Goal: Task Accomplishment & Management: Complete application form

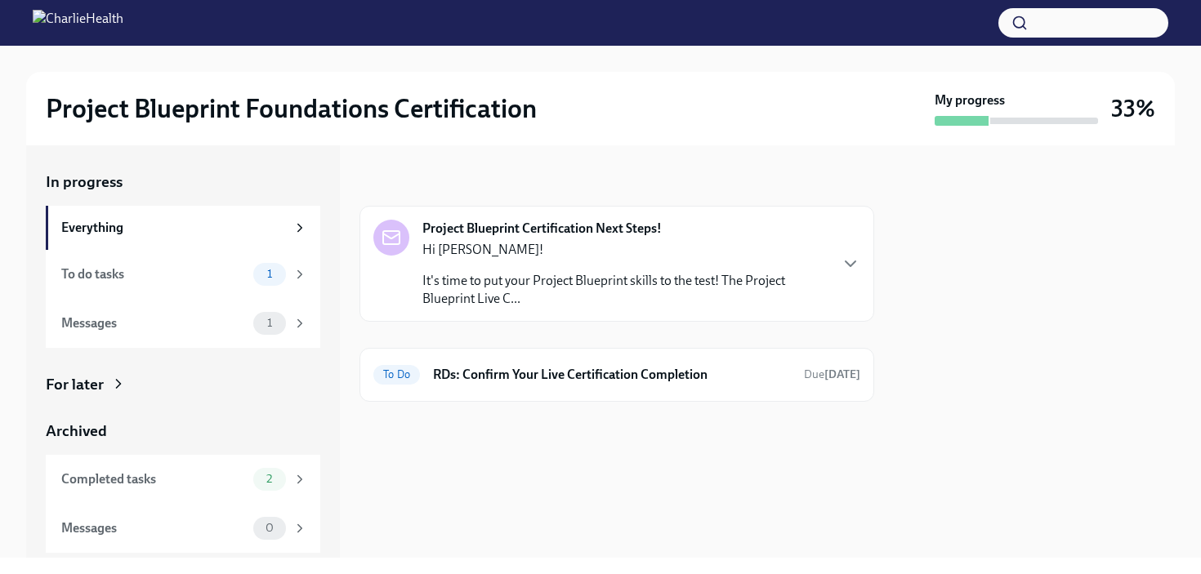
click at [857, 255] on icon "button" at bounding box center [851, 264] width 20 height 20
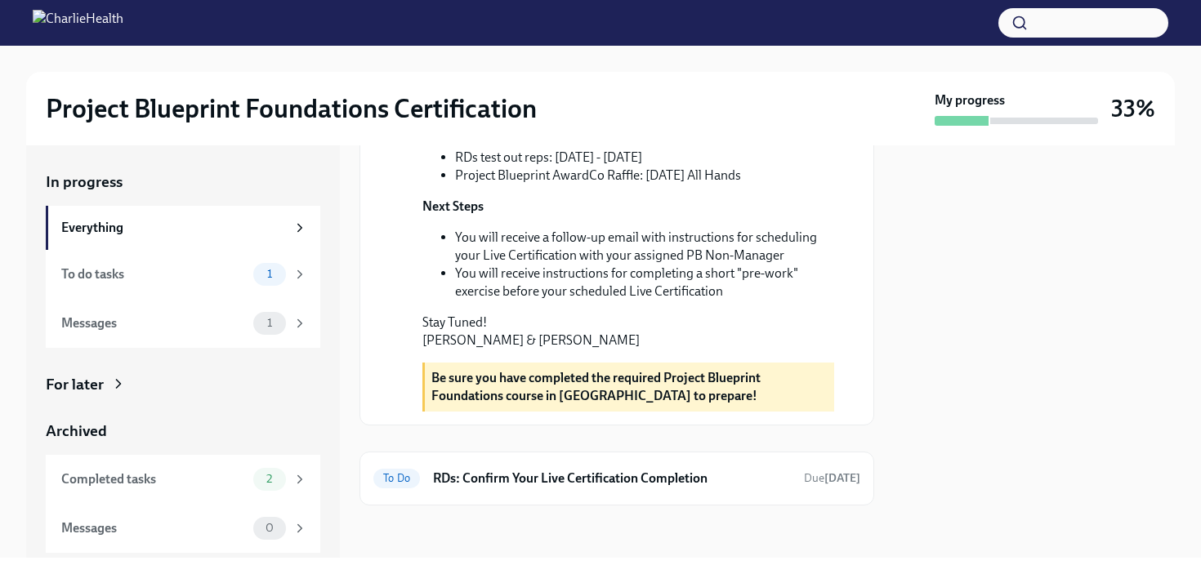
scroll to position [605, 0]
click at [112, 269] on div "To do tasks" at bounding box center [153, 274] width 185 height 18
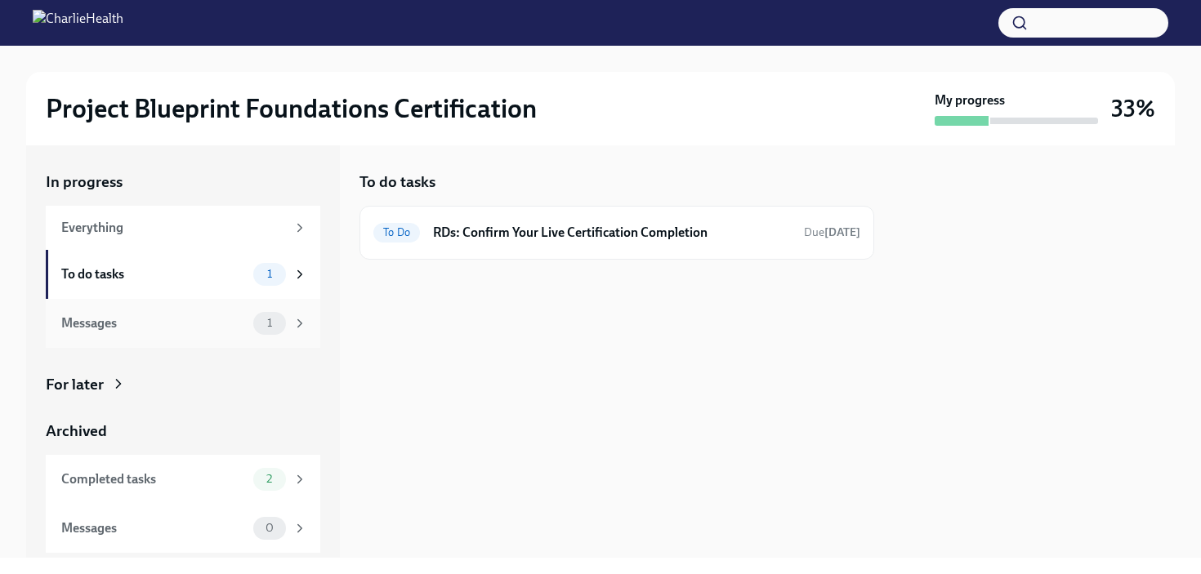
click at [154, 320] on div "Messages" at bounding box center [153, 324] width 185 height 18
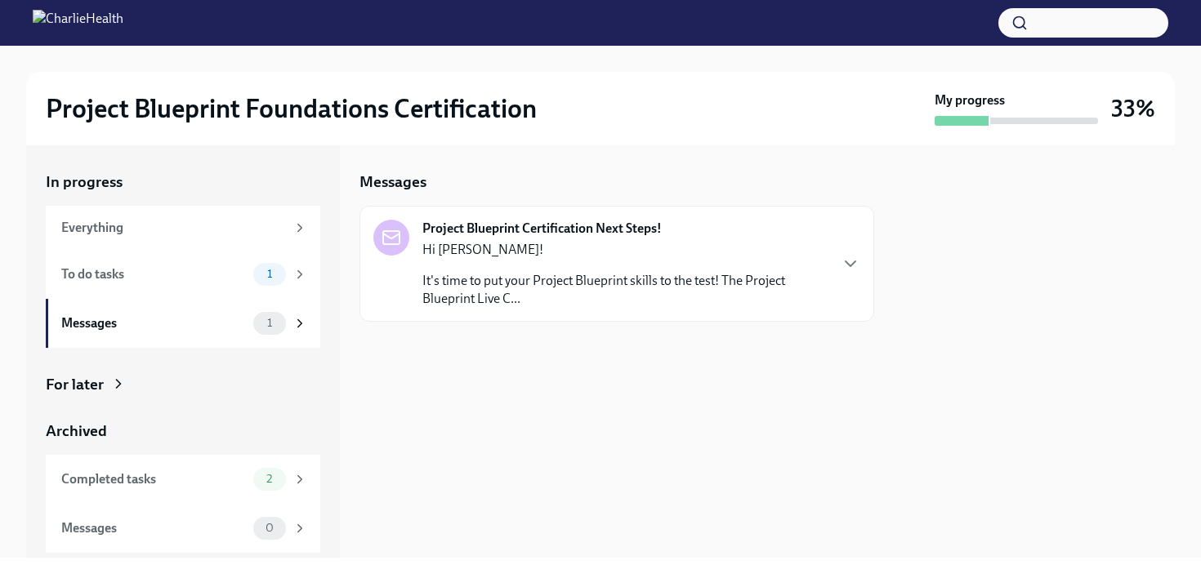
click at [622, 294] on p "It's time to put your Project Blueprint skills to the test! The Project Bluepri…" at bounding box center [624, 290] width 405 height 36
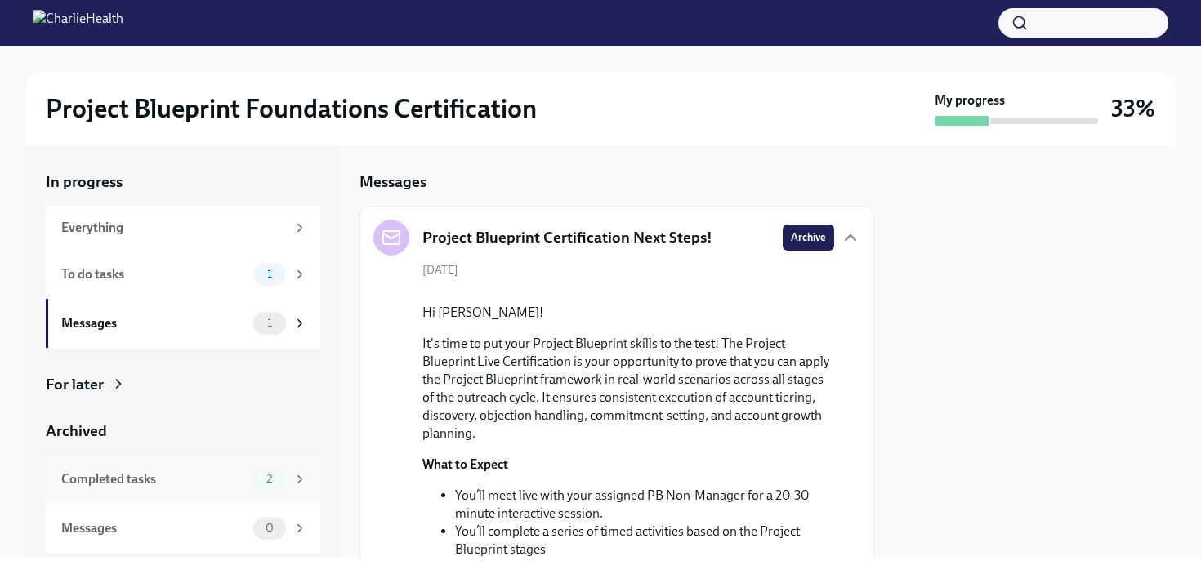
click at [276, 480] on span "2" at bounding box center [269, 479] width 25 height 12
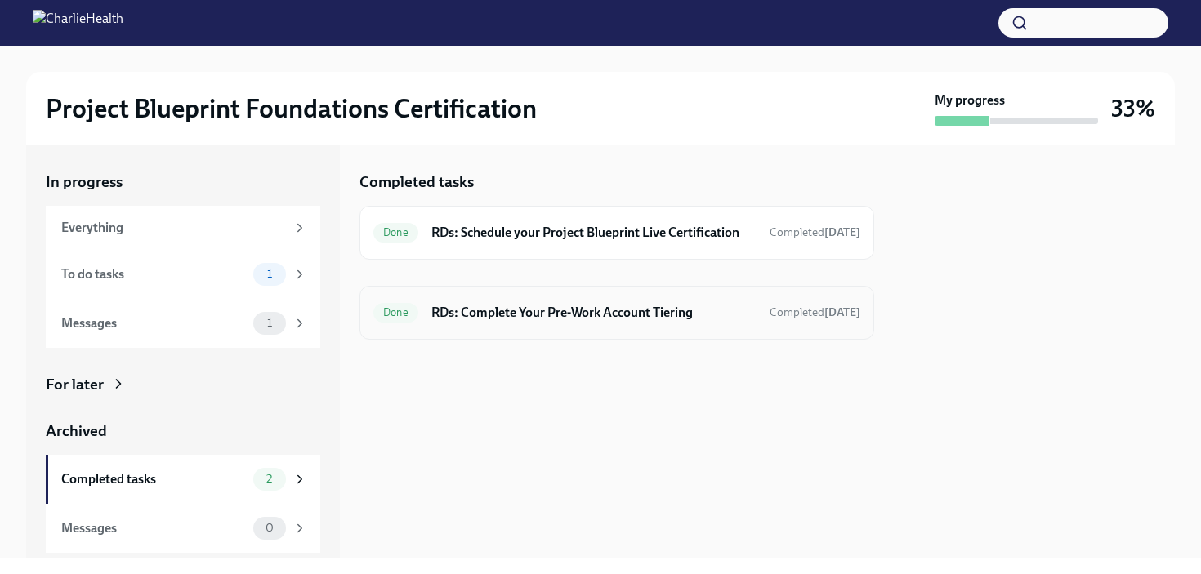
click at [578, 324] on div "Done RDs: Complete Your Pre-Work Account Tiering Completed [DATE]" at bounding box center [616, 313] width 487 height 26
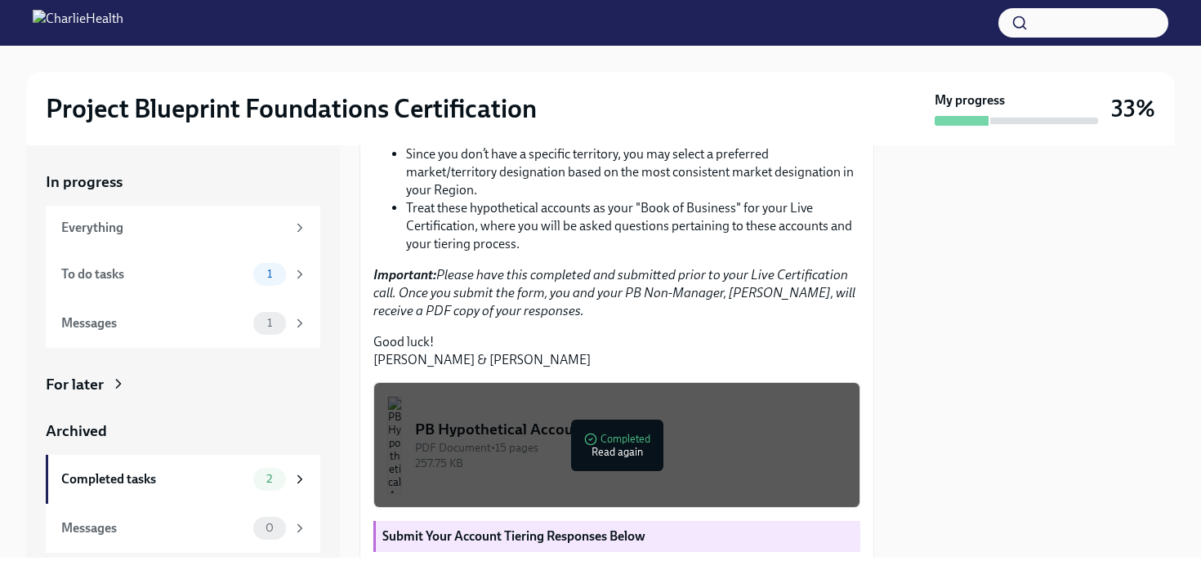
scroll to position [416, 0]
